Goal: Information Seeking & Learning: Learn about a topic

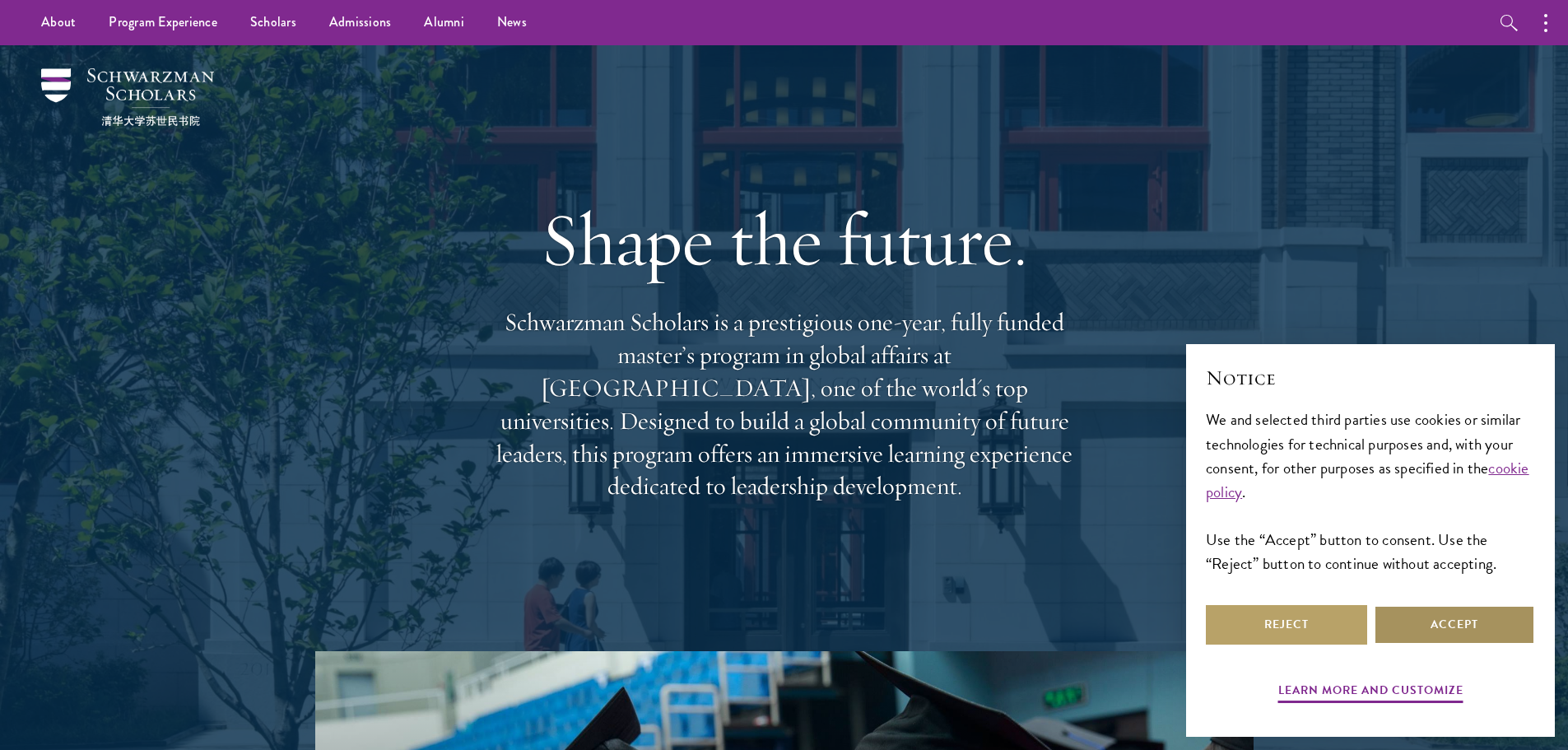
click at [1419, 639] on button "Accept" at bounding box center [1454, 625] width 161 height 40
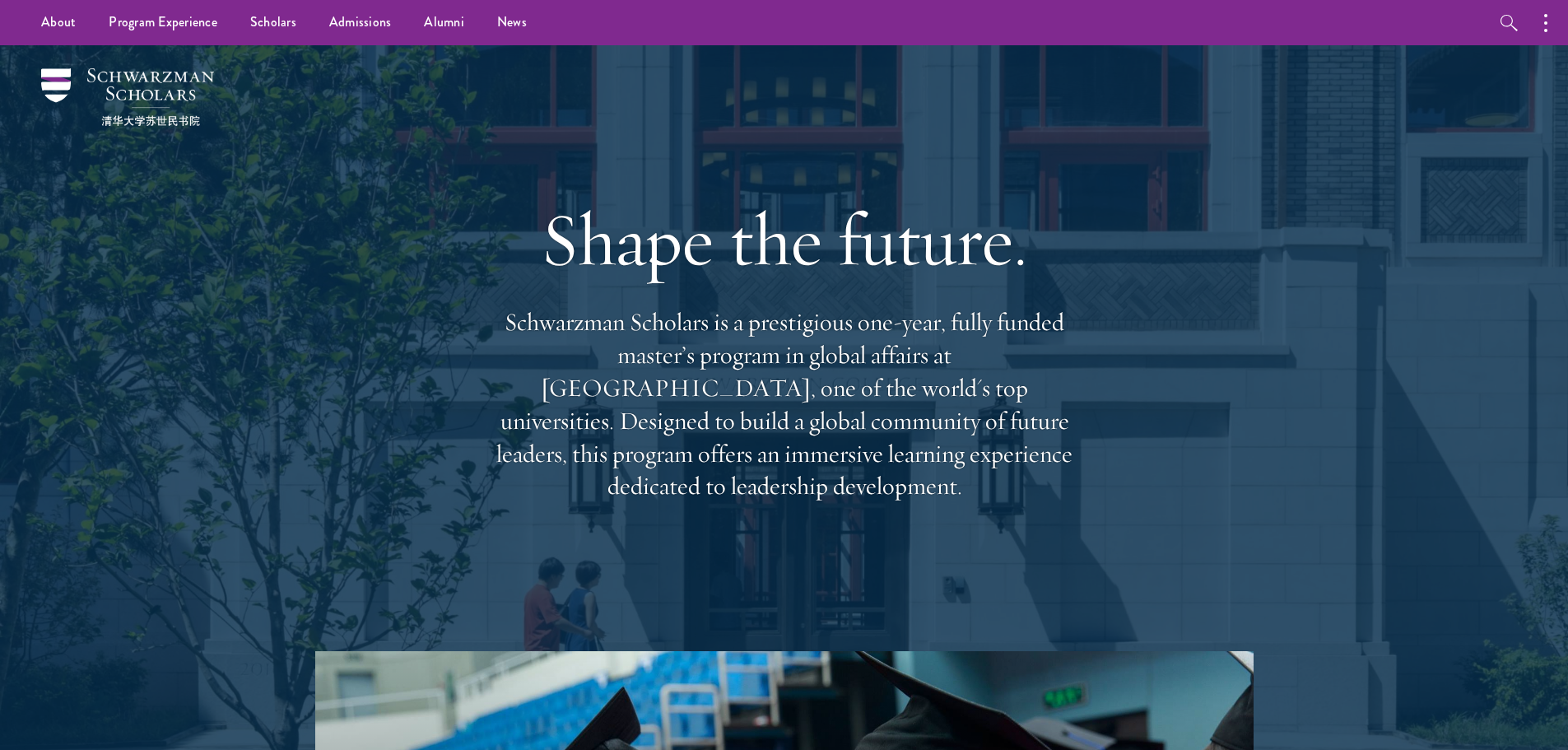
drag, startPoint x: 1055, startPoint y: 470, endPoint x: 464, endPoint y: 332, distance: 607.1
click at [464, 332] on div "Shape the future. Schwarzman Scholars is a prestigious one-year, fully funded m…" at bounding box center [785, 348] width 1186 height 606
copy p "Schwarzman Scholars is a prestigious one-year, fully funded master’s program in…"
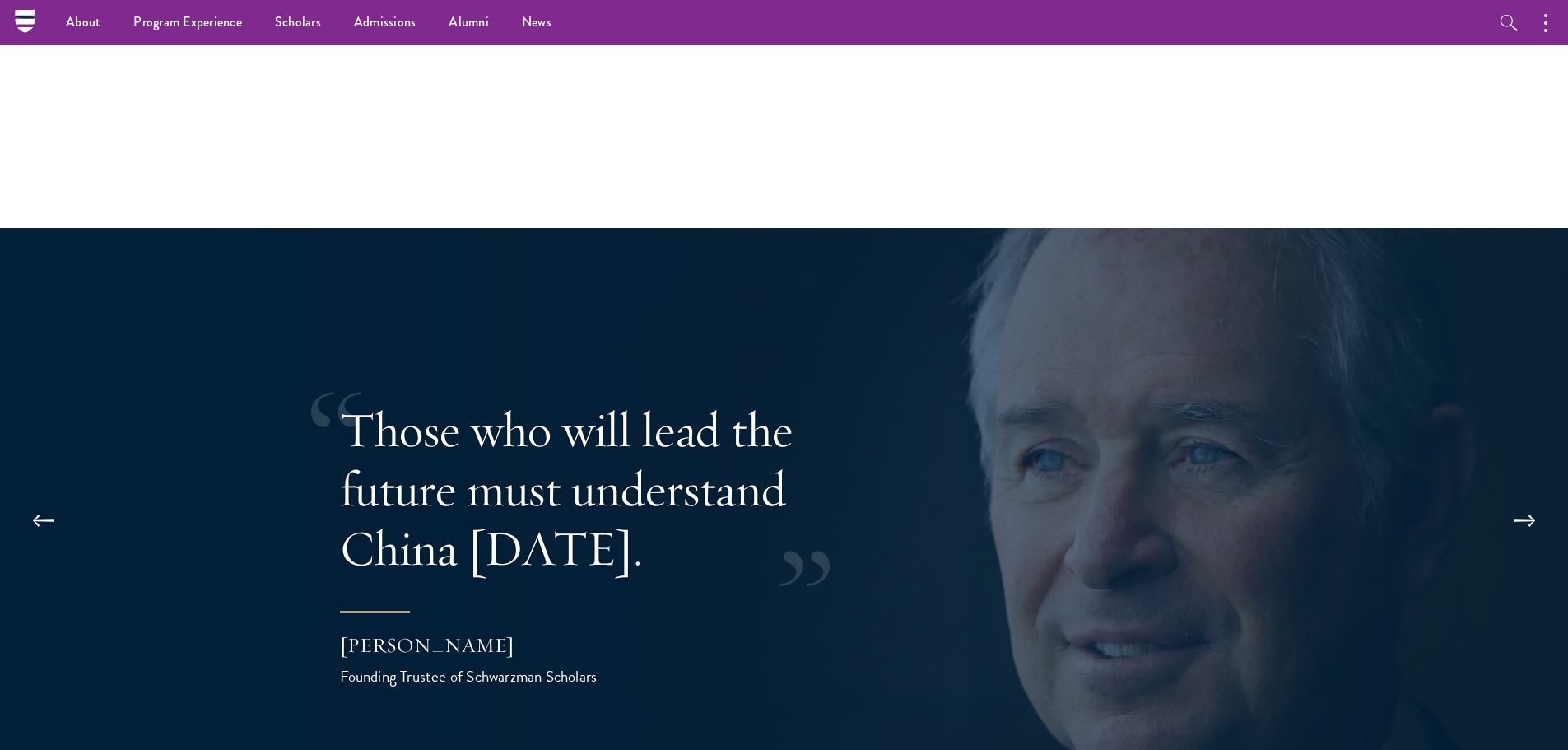
scroll to position [2964, 0]
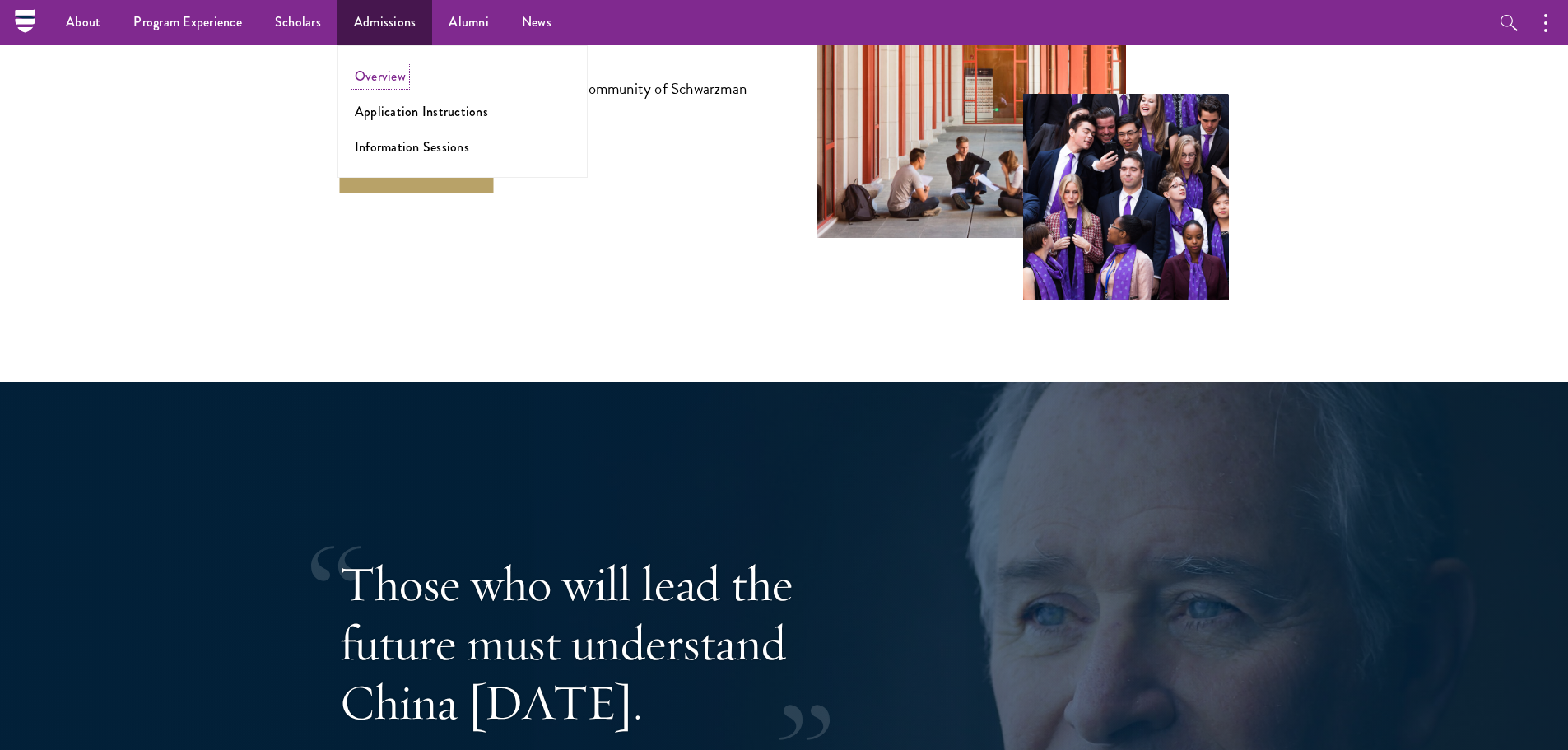
click at [382, 77] on link "Overview" at bounding box center [380, 76] width 51 height 19
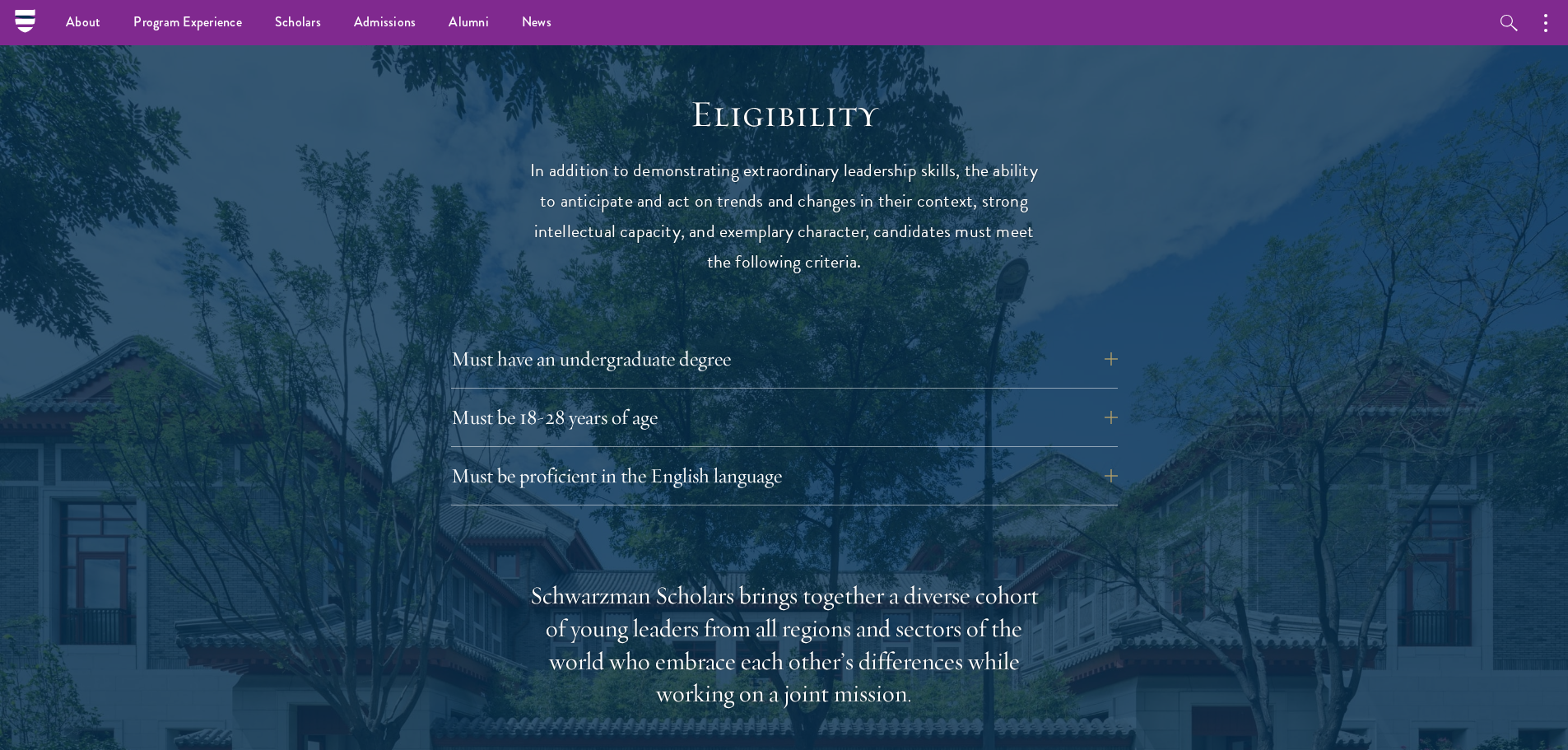
scroll to position [2058, 0]
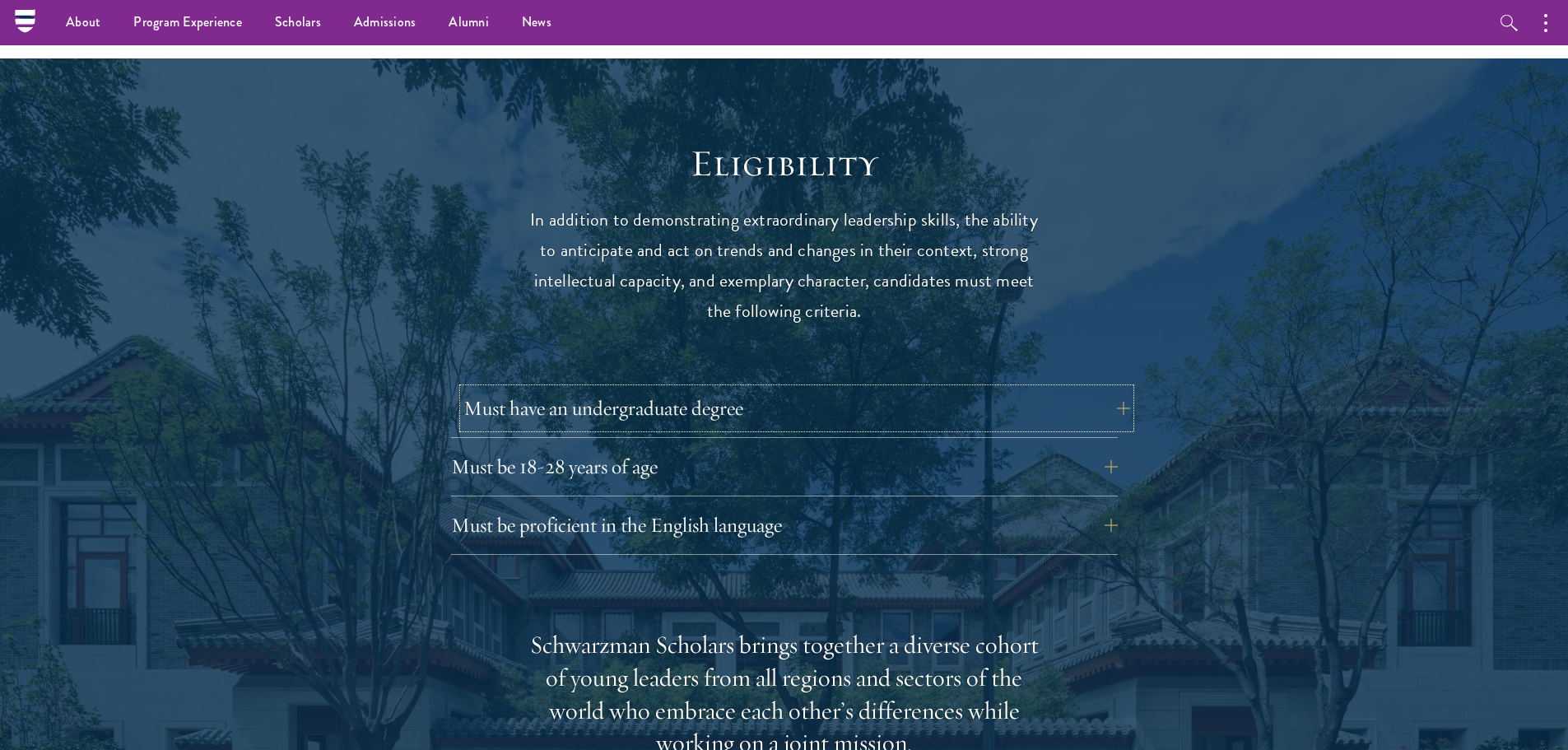
click at [784, 389] on button "Must have an undergraduate degree" at bounding box center [797, 409] width 667 height 40
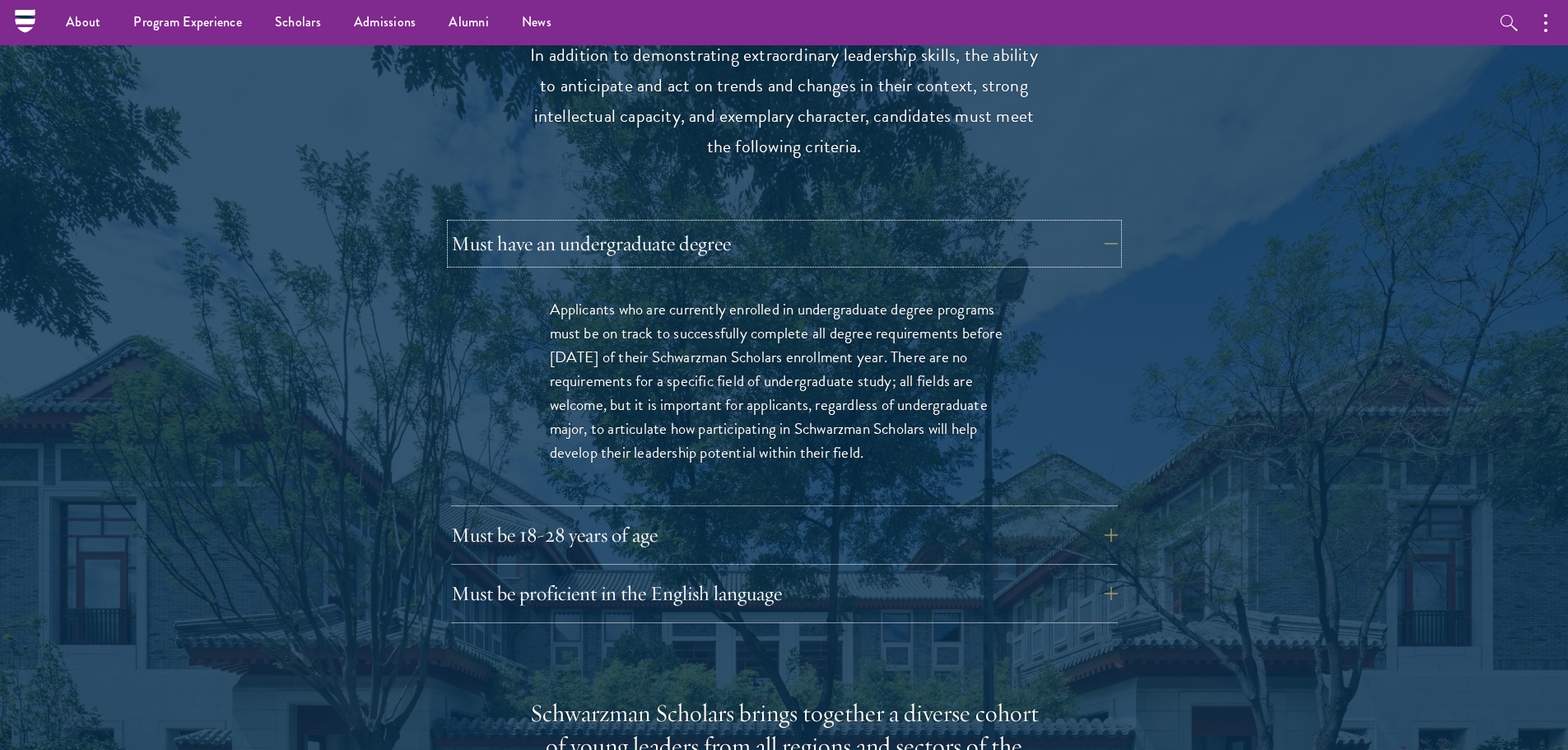
scroll to position [1729, 0]
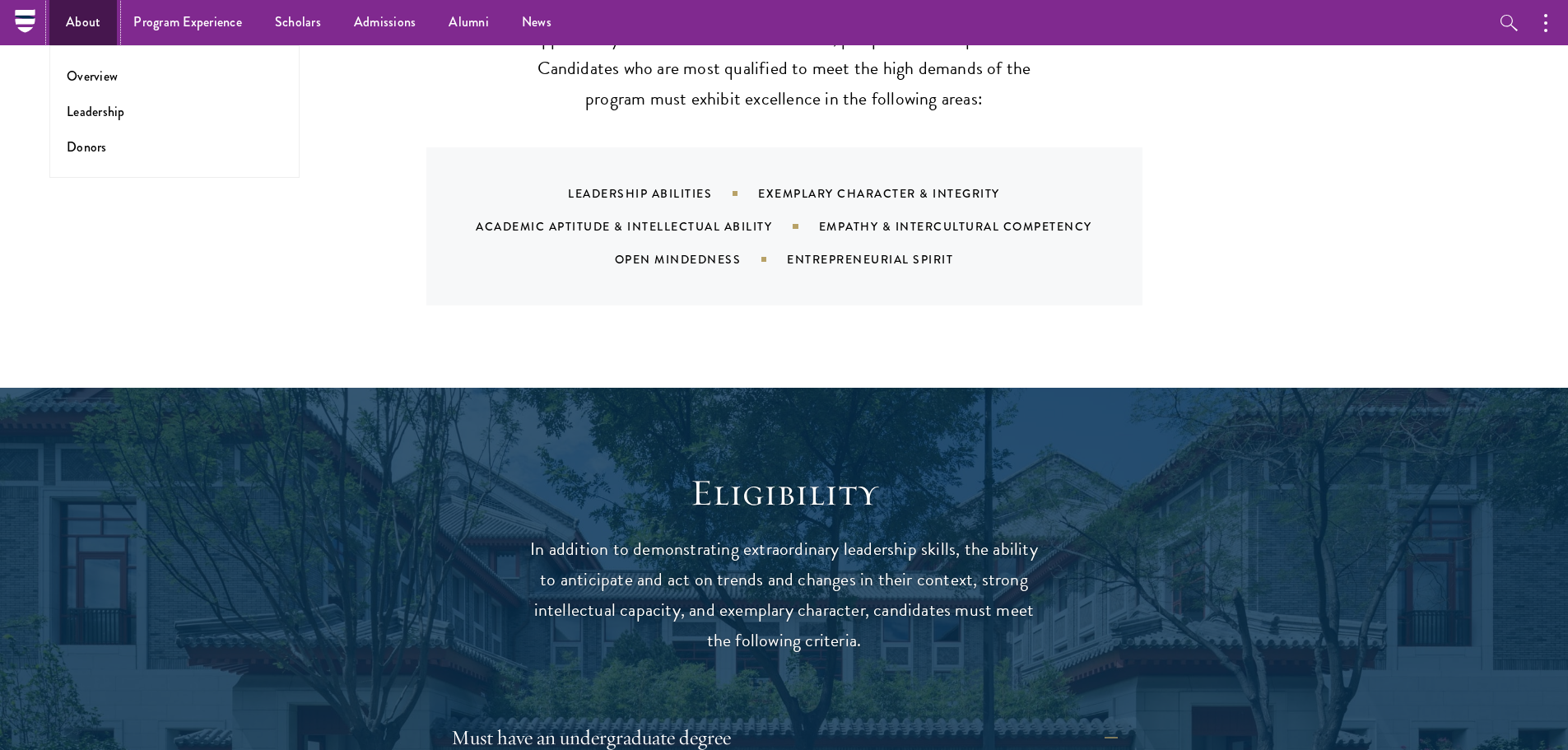
click at [92, 16] on link "About" at bounding box center [83, 22] width 68 height 45
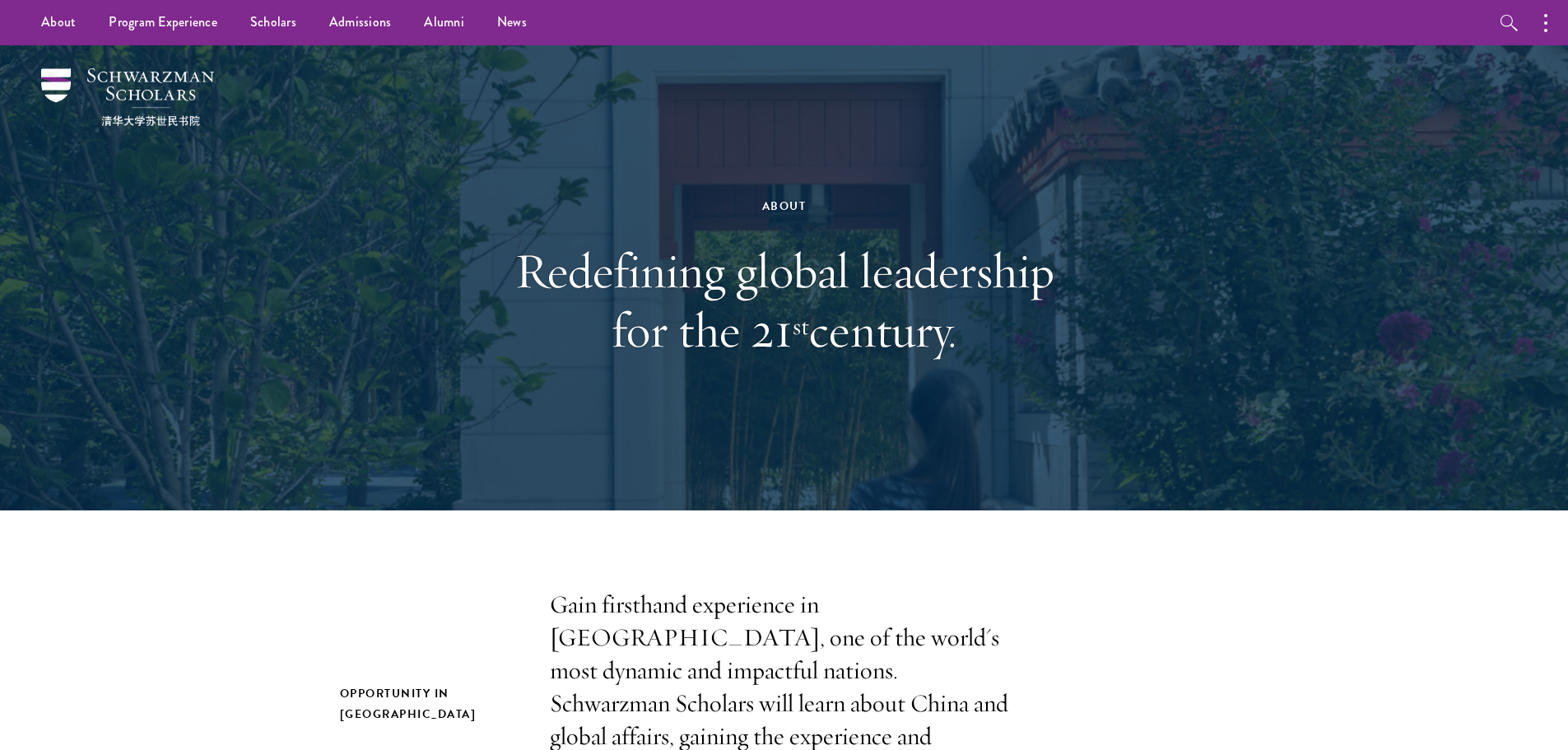
click at [1170, 609] on div "Opportunity in [GEOGRAPHIC_DATA] Gain firsthand experience in [GEOGRAPHIC_DATA]…" at bounding box center [784, 704] width 889 height 230
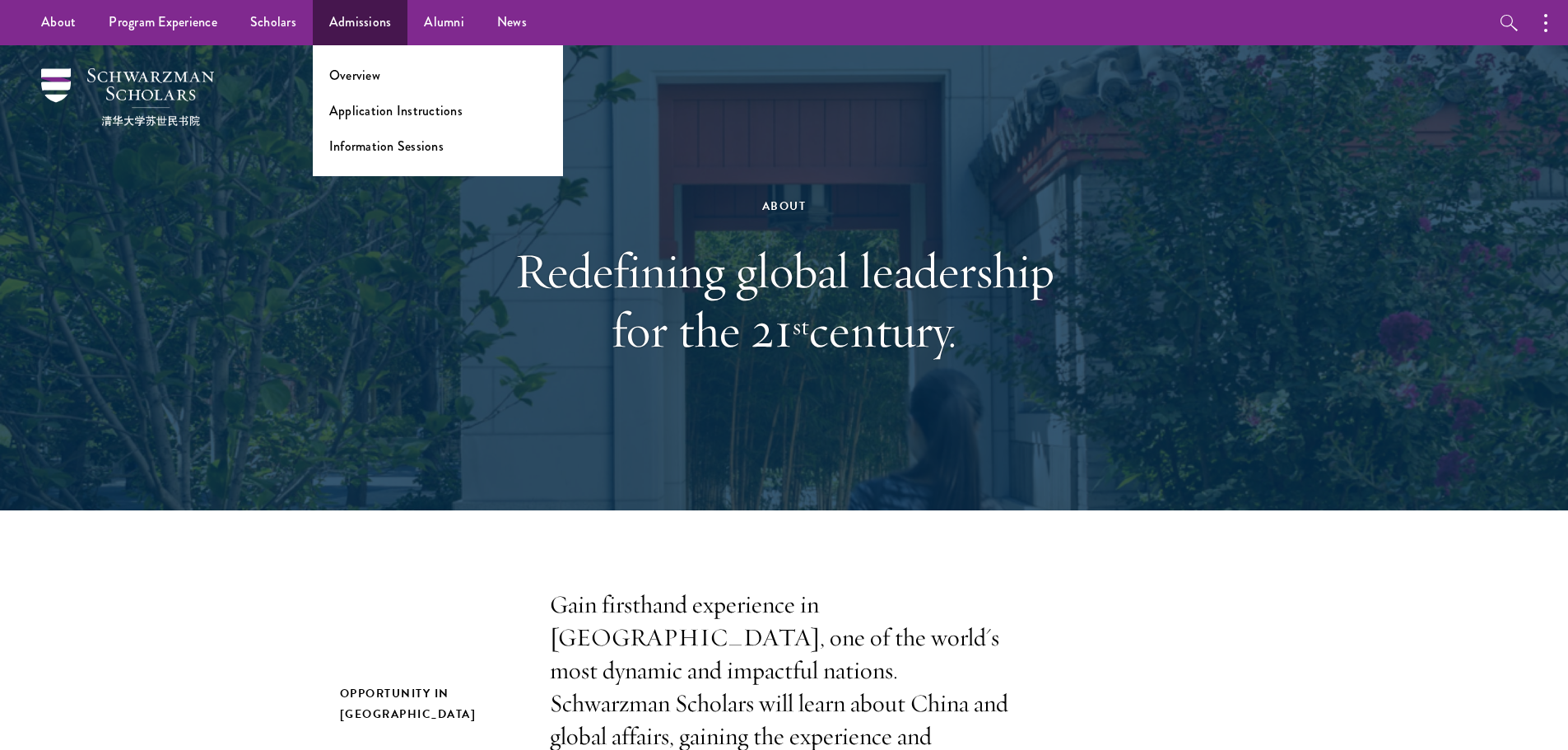
click at [372, 102] on ul "Overview Application Instructions Information Sessions" at bounding box center [438, 110] width 250 height 131
click at [375, 107] on link "Application Instructions" at bounding box center [395, 110] width 133 height 19
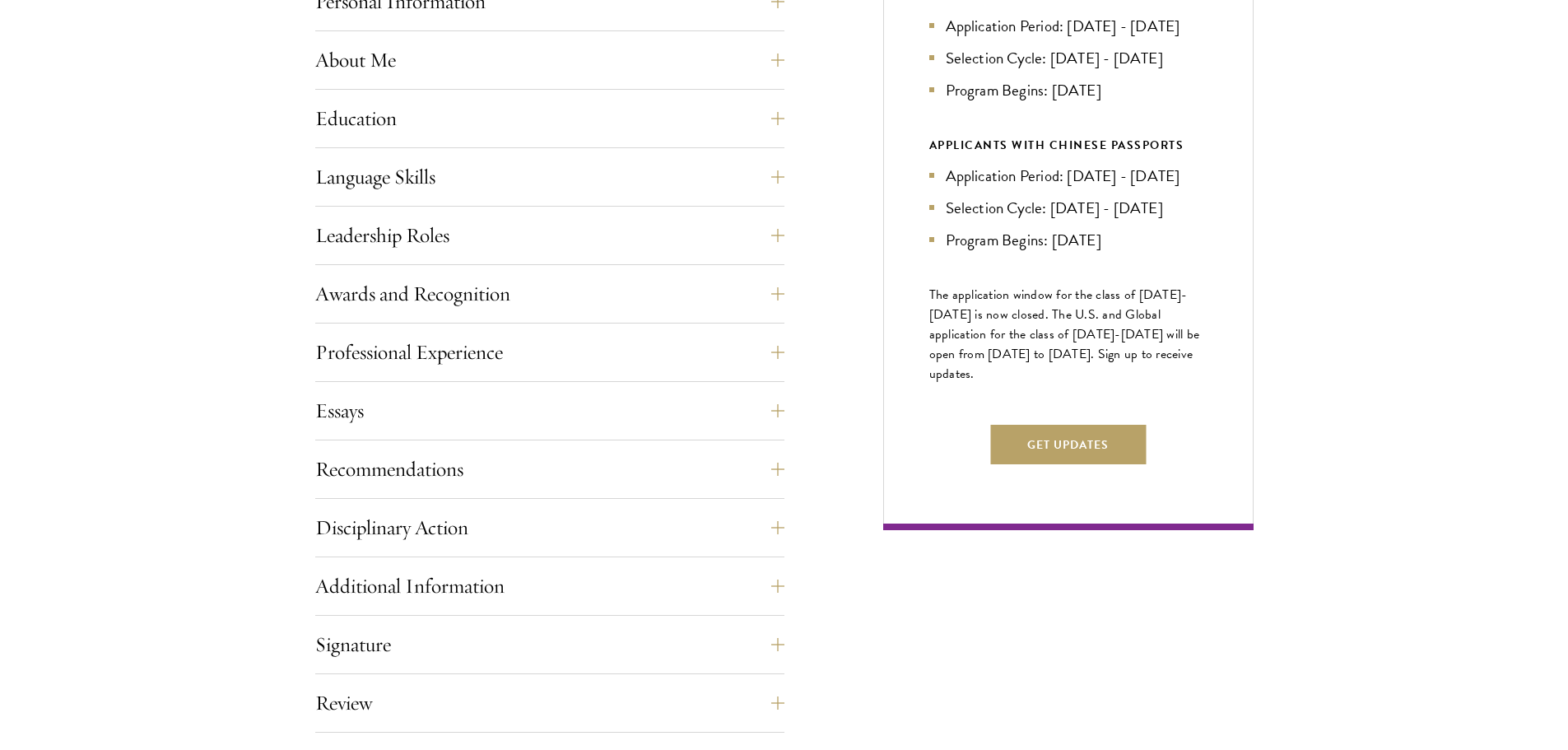
scroll to position [823, 0]
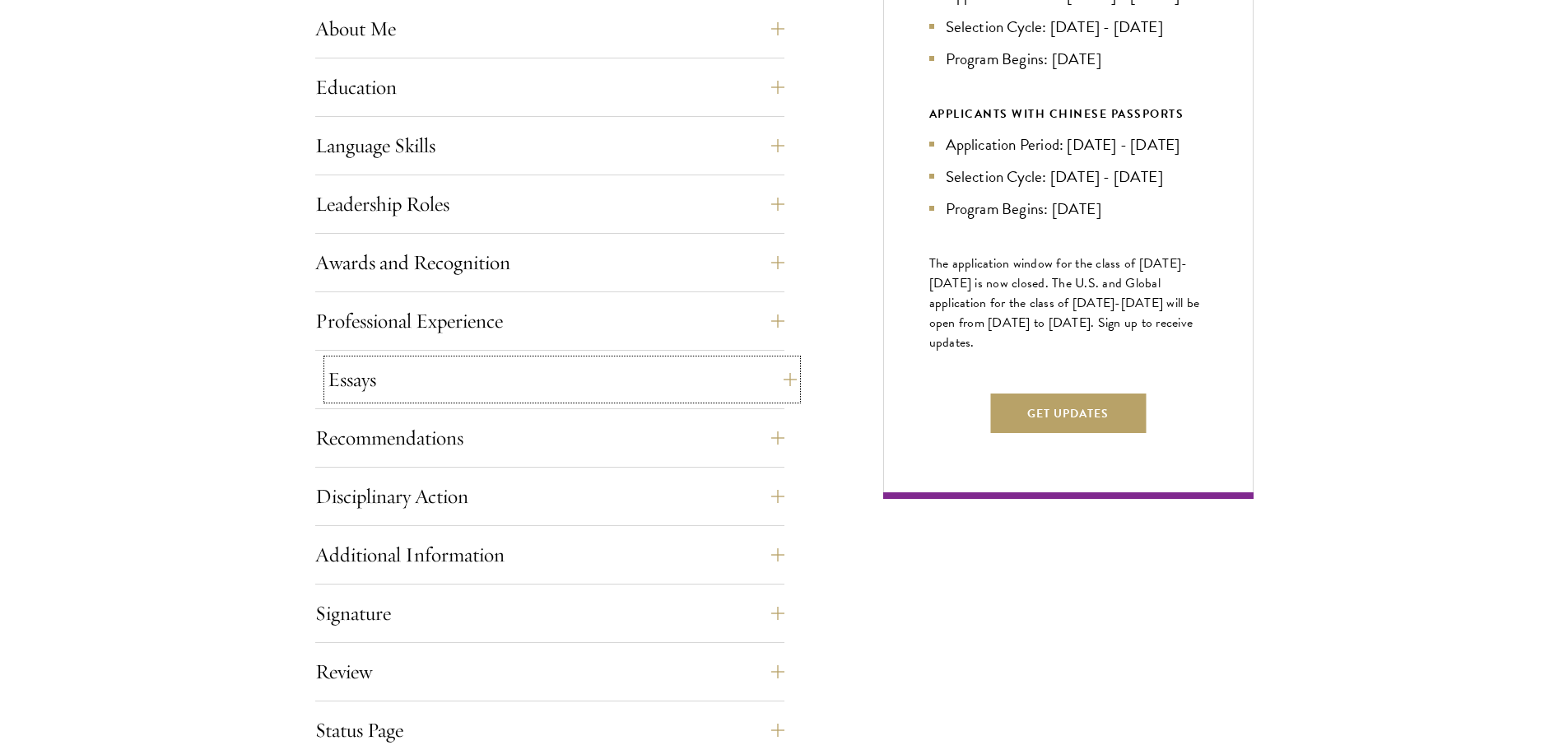
click at [773, 380] on button "Essays" at bounding box center [562, 380] width 469 height 40
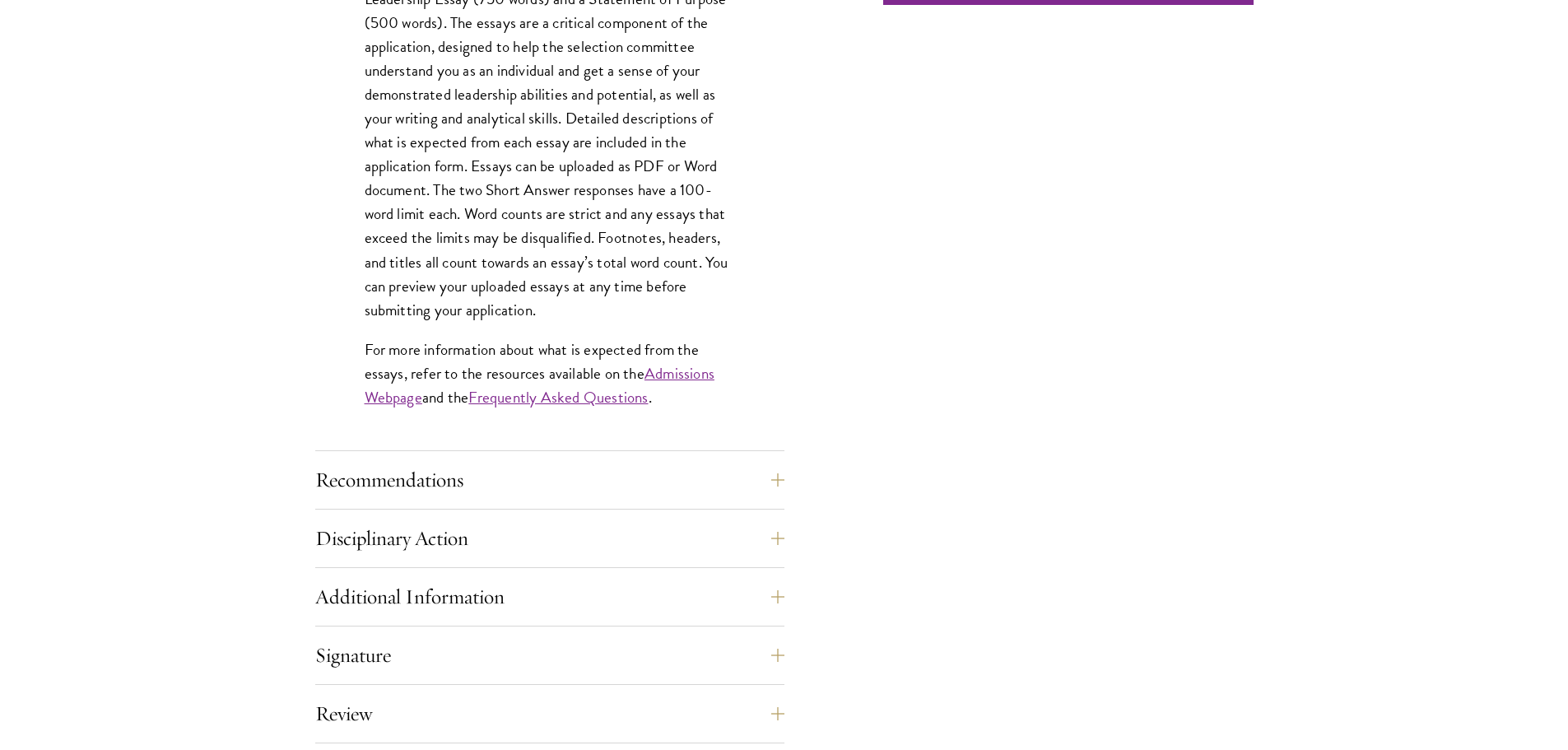
scroll to position [1729, 0]
